Goal: Complete application form

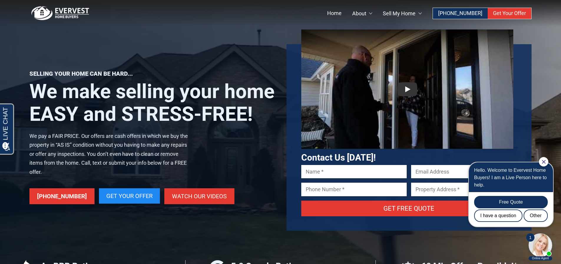
click at [543, 163] on icon "Close Chat" at bounding box center [543, 162] width 4 height 4
click at [338, 169] on input "Contact form" at bounding box center [354, 171] width 106 height 13
type input "[PERSON_NAME]"
type input "[EMAIL_ADDRESS][DOMAIN_NAME]"
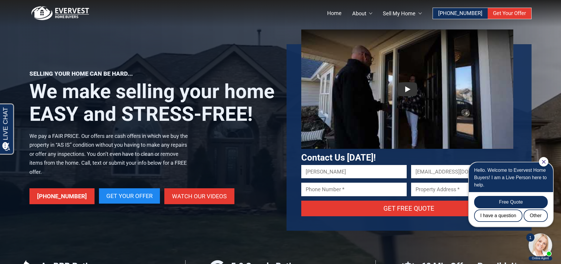
type input "4253749229"
click at [541, 164] on div at bounding box center [542, 161] width 9 height 9
click at [350, 190] on input "4253749229" at bounding box center [354, 188] width 106 height 13
click at [381, 193] on input "4253749229" at bounding box center [354, 188] width 106 height 13
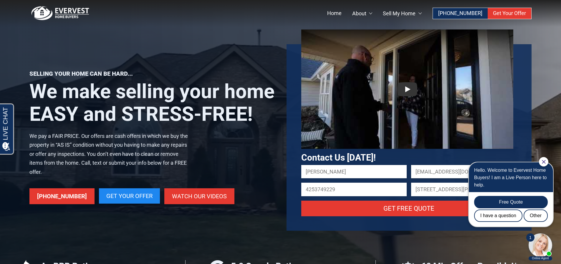
click at [429, 171] on input "[EMAIL_ADDRESS][DOMAIN_NAME]" at bounding box center [464, 171] width 106 height 13
click at [423, 192] on input "[STREET_ADDRESS][PERSON_NAME]" at bounding box center [464, 188] width 106 height 13
click at [423, 191] on input "[STREET_ADDRESS][PERSON_NAME]" at bounding box center [464, 188] width 106 height 13
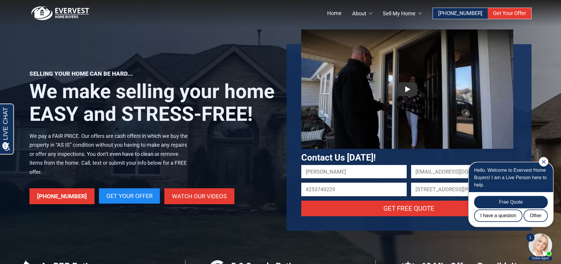
click at [427, 186] on input "[STREET_ADDRESS][PERSON_NAME]" at bounding box center [464, 188] width 106 height 13
paste input "[STREET_ADDRESS][PERSON_NAME]"
click at [543, 162] on icon "Close Chat" at bounding box center [543, 162] width 4 height 4
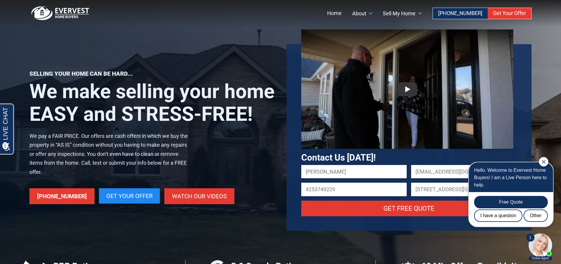
click at [448, 192] on input "[STREET_ADDRESS][GEOGRAPHIC_DATA][PERSON_NAME][PERSON_NAME]" at bounding box center [464, 188] width 106 height 13
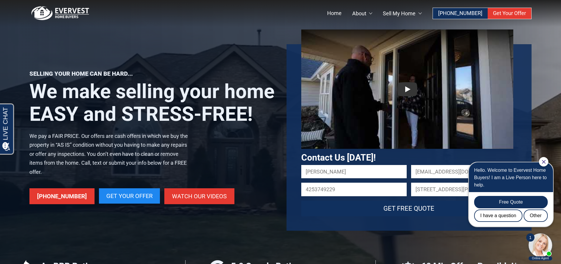
type input "[STREET_ADDRESS][PERSON_NAME]"
click at [354, 212] on input "Get Free Quote" at bounding box center [409, 208] width 216 height 16
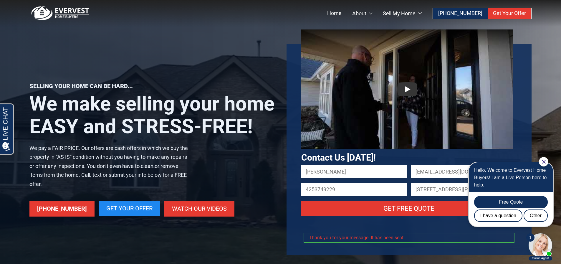
click at [543, 162] on icon "Close Chat" at bounding box center [543, 162] width 4 height 4
